Goal: Navigation & Orientation: Find specific page/section

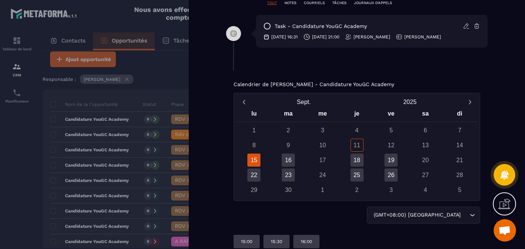
scroll to position [506, 0]
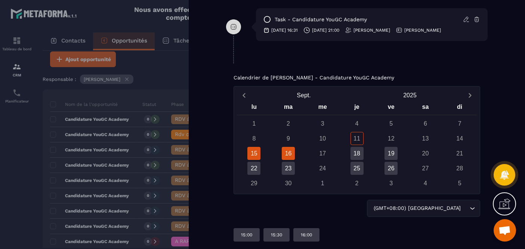
click at [289, 156] on div "16" at bounding box center [288, 153] width 13 height 13
click at [259, 152] on div "15" at bounding box center [253, 153] width 13 height 13
click at [293, 157] on div "16" at bounding box center [288, 153] width 13 height 13
click at [355, 155] on div "18" at bounding box center [356, 153] width 13 height 13
click at [142, 40] on div at bounding box center [262, 124] width 525 height 249
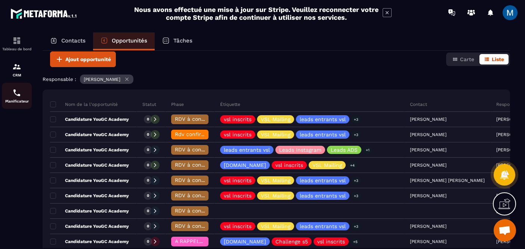
click at [18, 100] on p "Planificateur" at bounding box center [17, 101] width 30 height 4
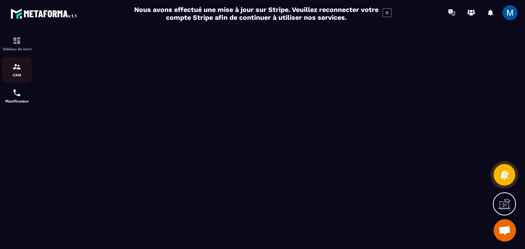
click at [15, 72] on div "CRM" at bounding box center [17, 69] width 30 height 15
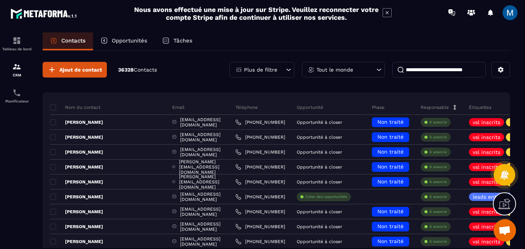
click at [140, 43] on p "Opportunités" at bounding box center [129, 40] width 35 height 7
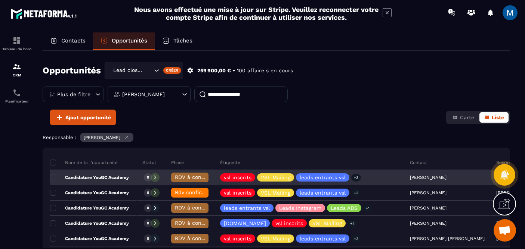
click at [119, 182] on div "Candidature YouGC Academy" at bounding box center [93, 178] width 87 height 15
